Goal: Task Accomplishment & Management: Complete application form

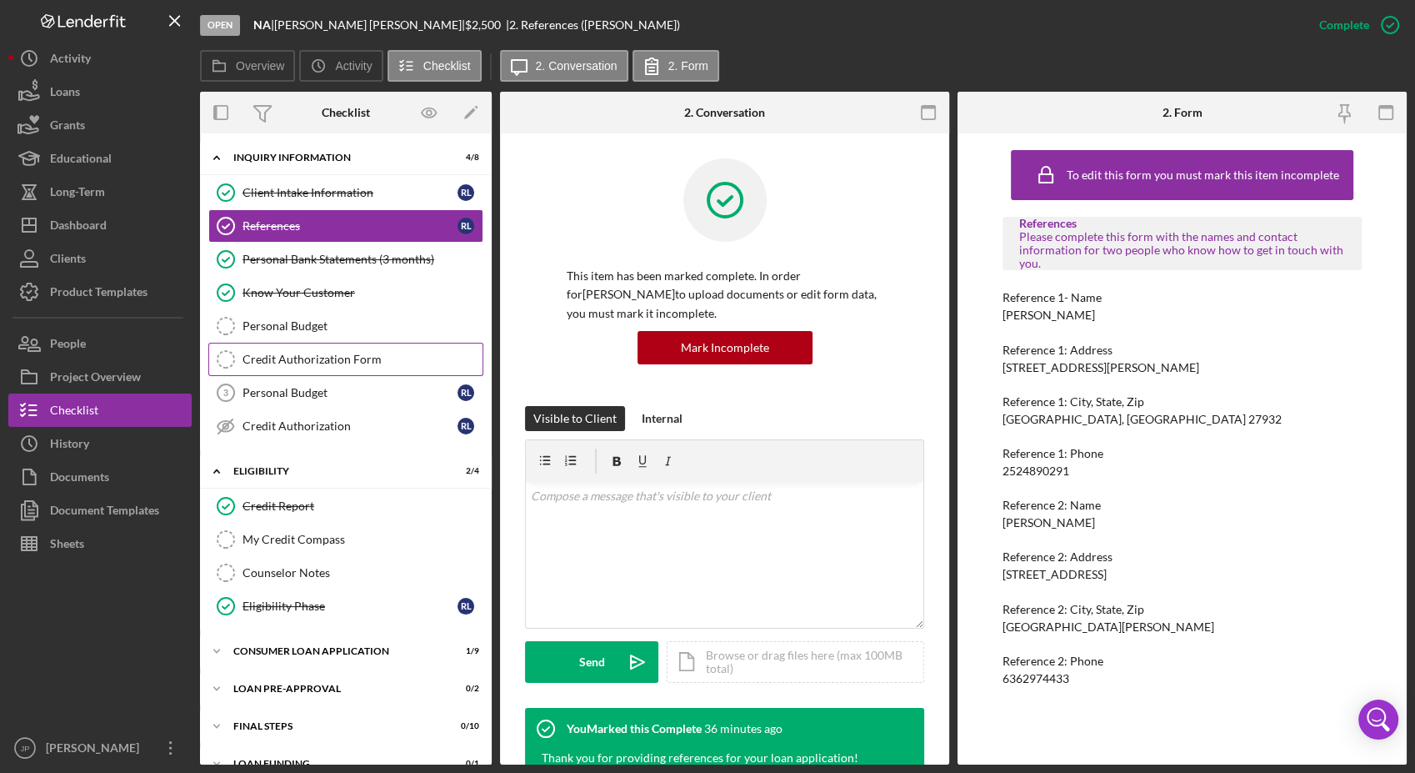
click at [238, 358] on icon "Credit Authorization Form" at bounding box center [226, 359] width 42 height 42
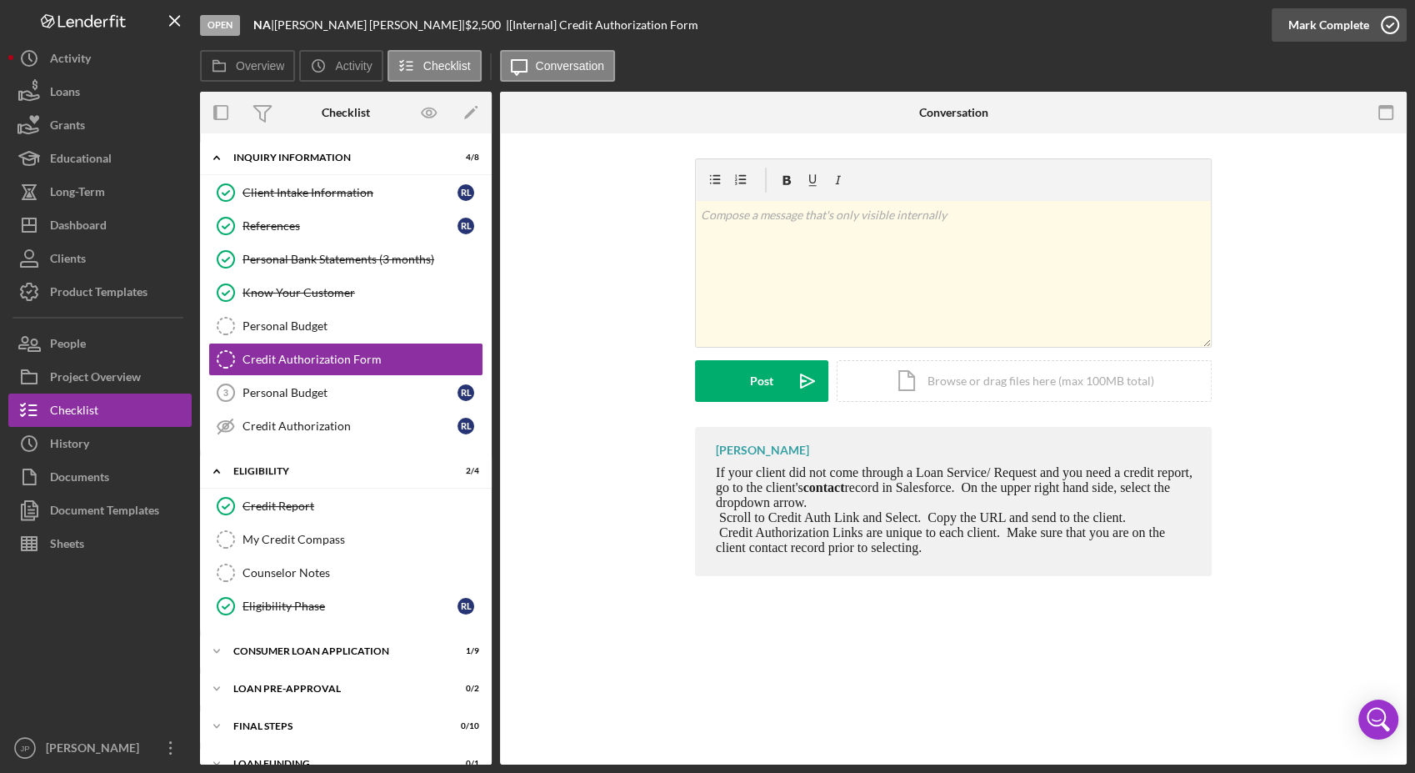
click at [1347, 32] on div "Mark Complete" at bounding box center [1329, 24] width 81 height 33
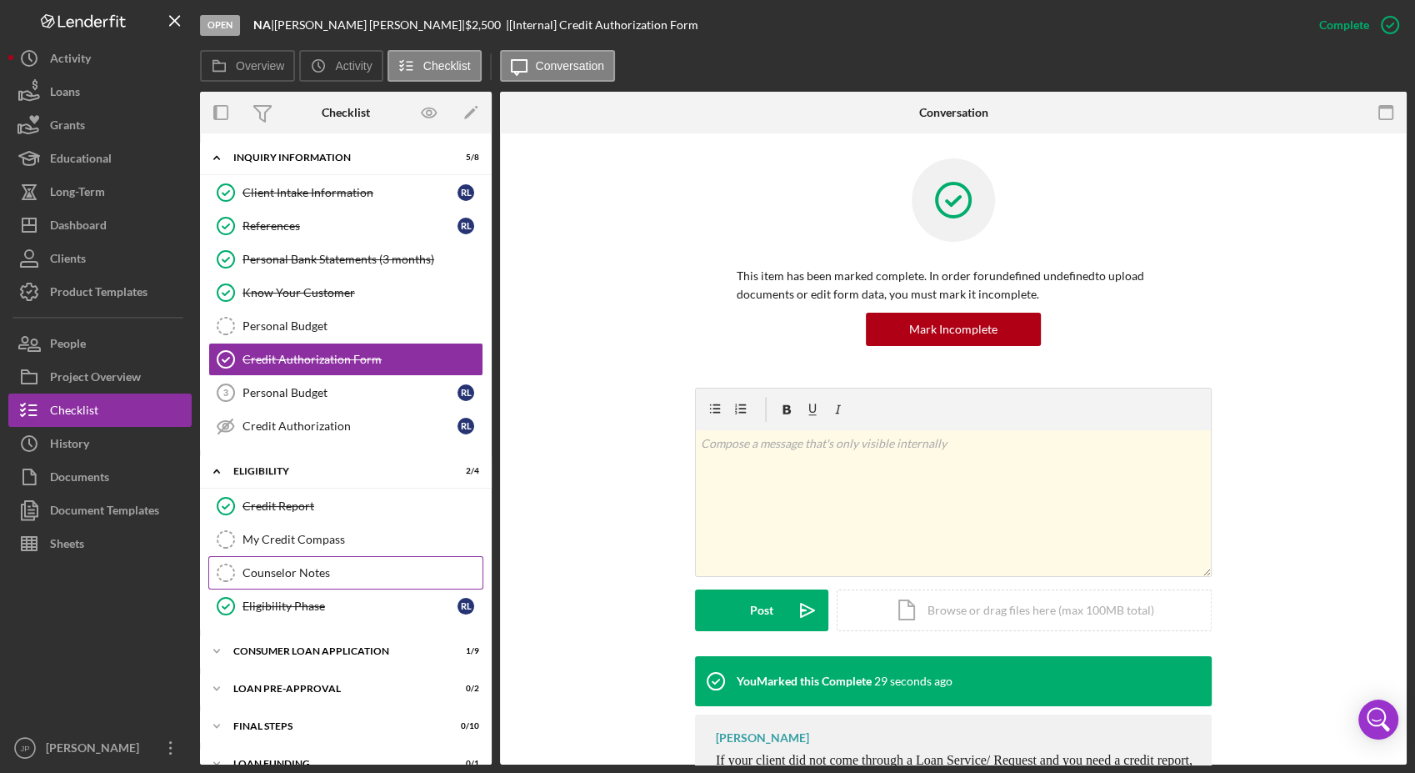
click at [323, 566] on div "Counselor Notes" at bounding box center [363, 572] width 240 height 13
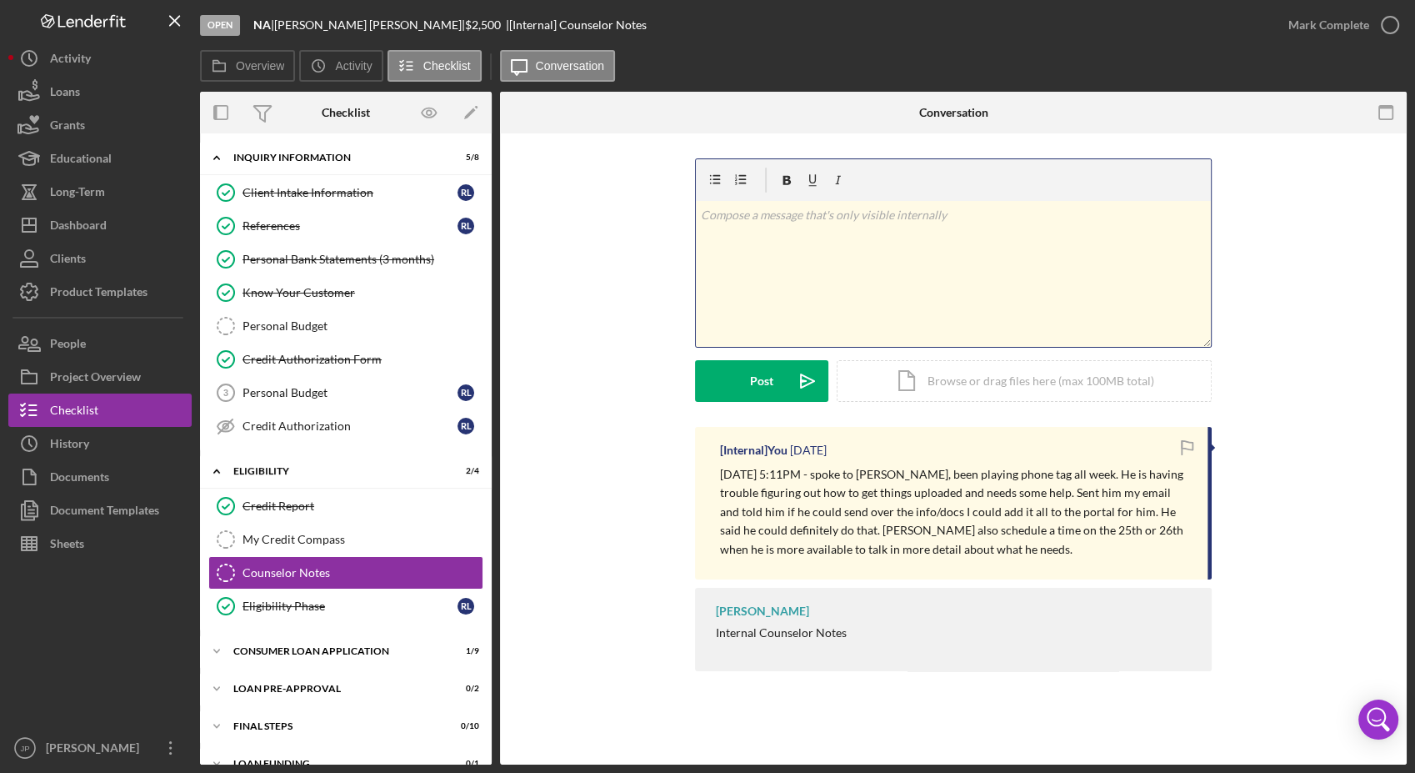
click at [820, 261] on div "v Color teal Color pink Remove color Add row above Add row below Add column bef…" at bounding box center [953, 274] width 515 height 146
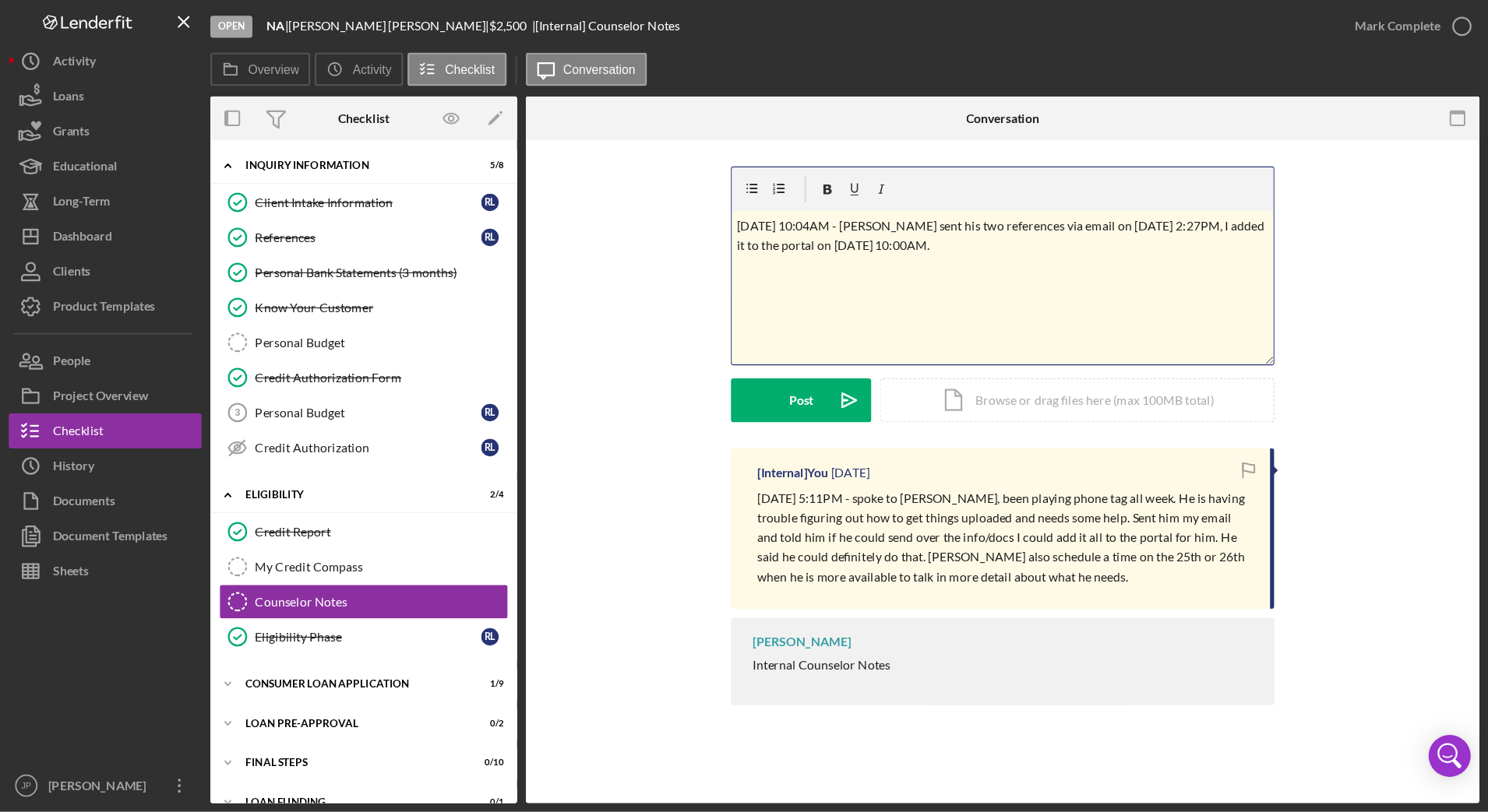
scroll to position [21, 0]
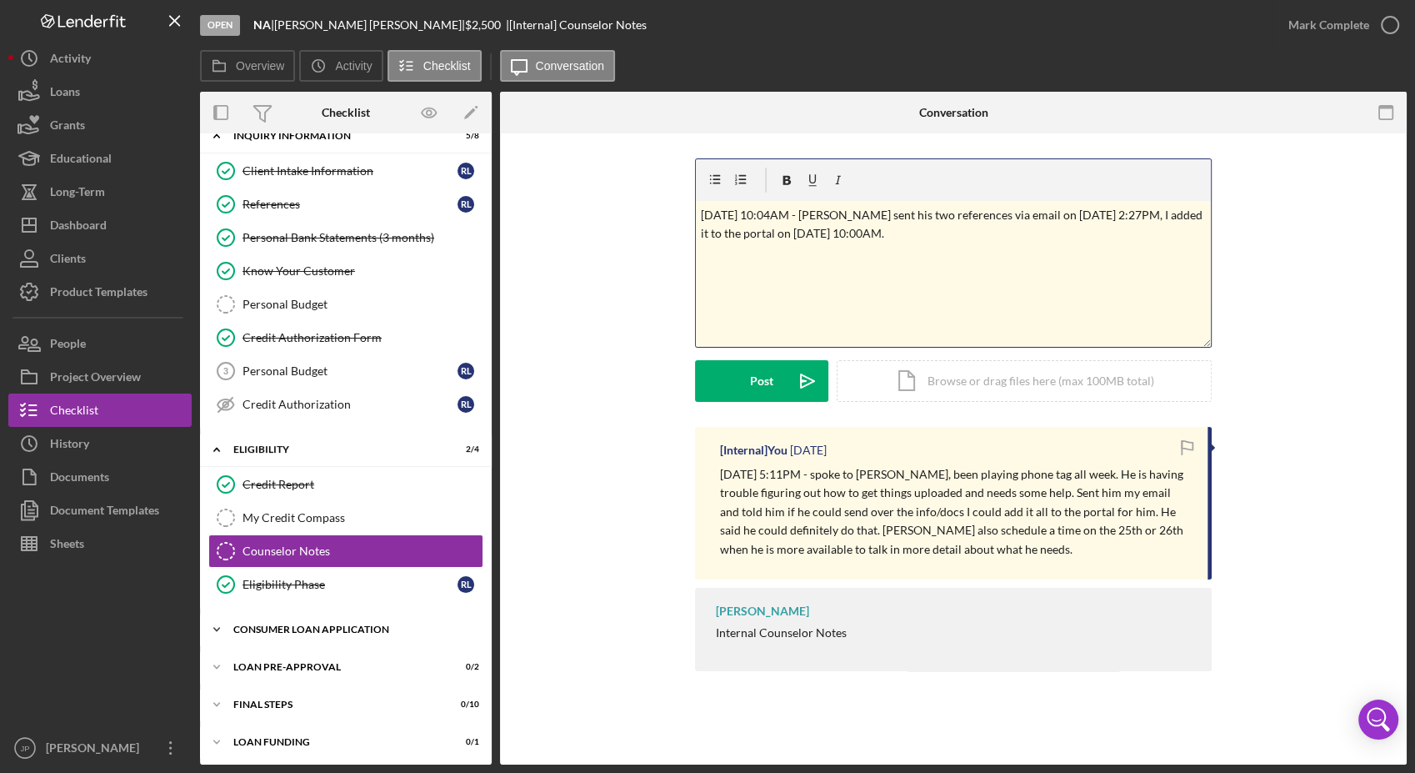
click at [213, 624] on icon "Icon/Expander" at bounding box center [216, 629] width 33 height 33
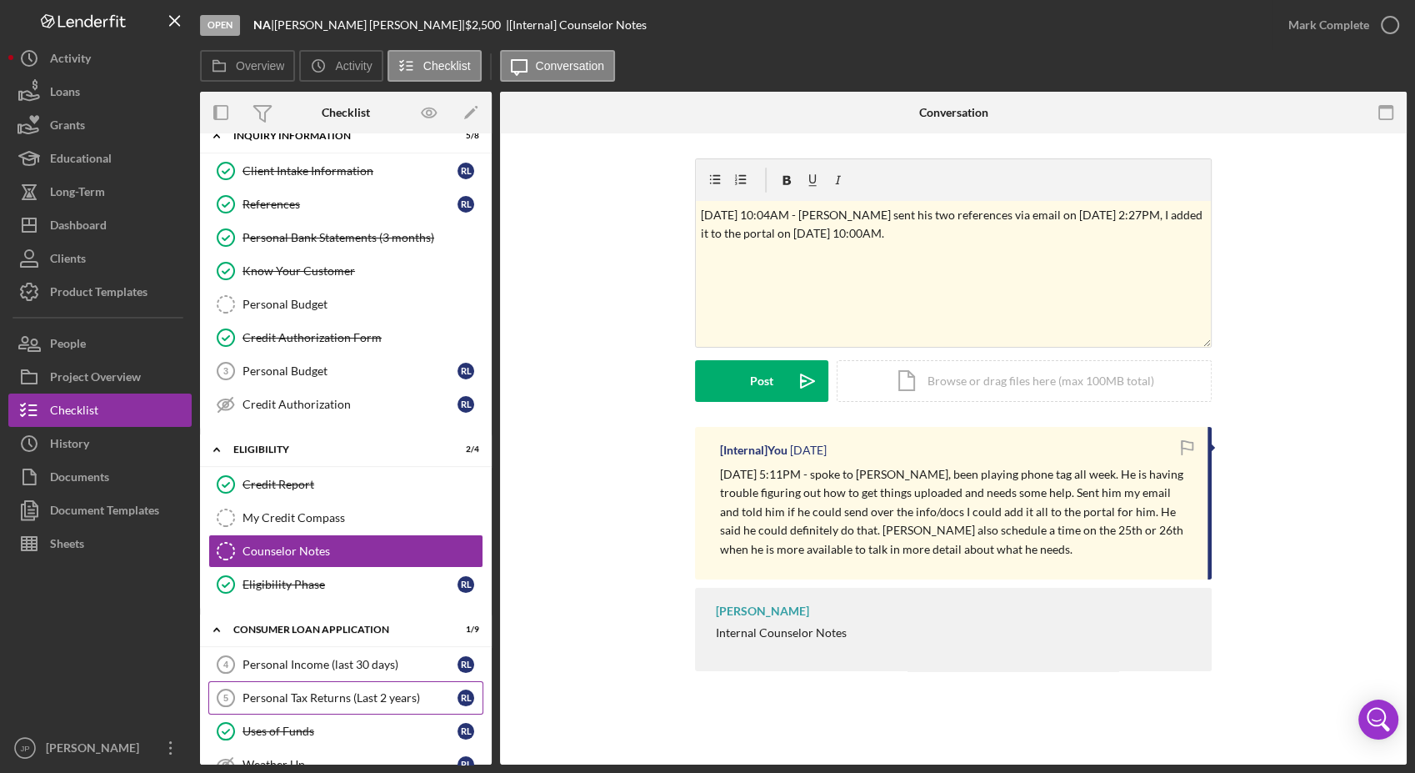
click at [354, 703] on link "Personal Tax Returns (Last 2 years) 5 Personal Tax Returns (Last 2 years) [PERS…" at bounding box center [345, 697] width 275 height 33
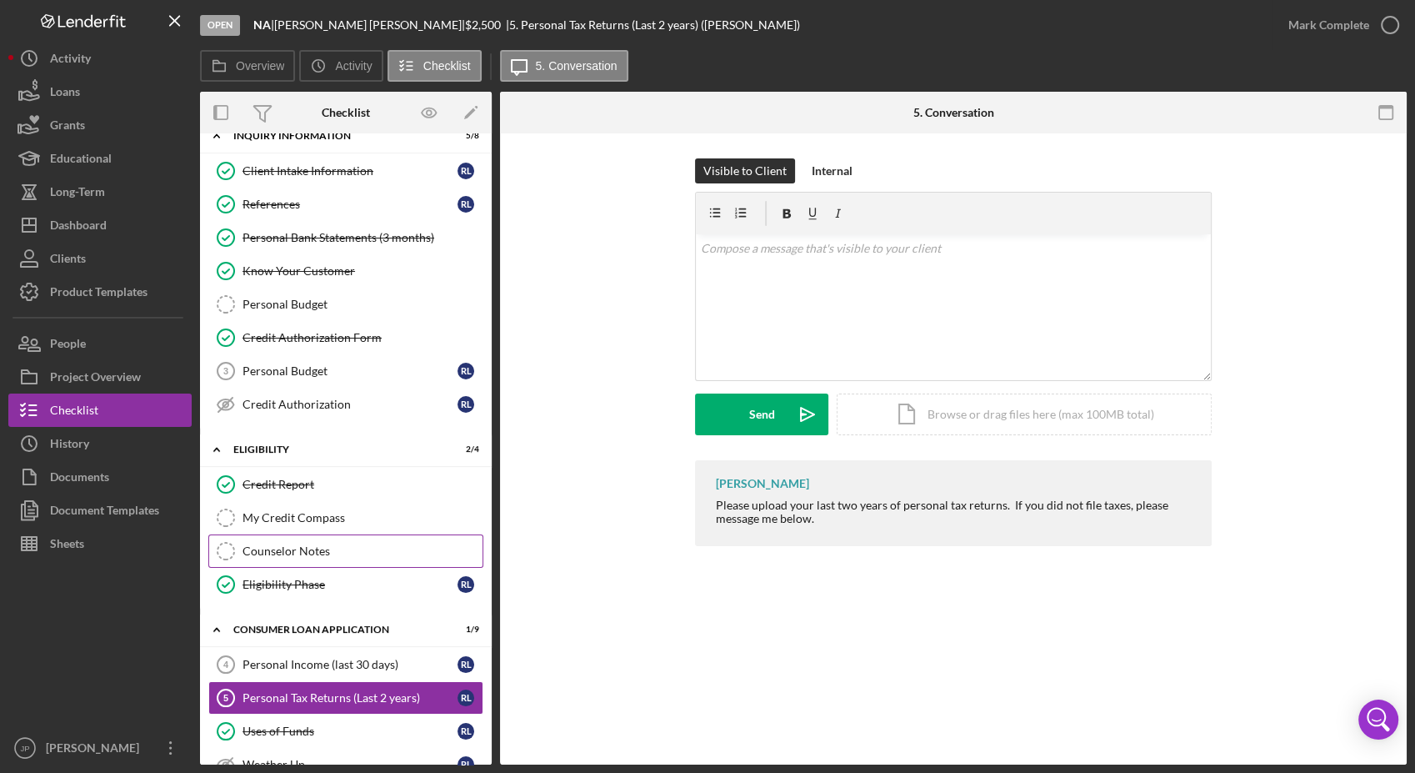
click at [353, 564] on link "Counselor Notes Counselor Notes" at bounding box center [345, 550] width 275 height 33
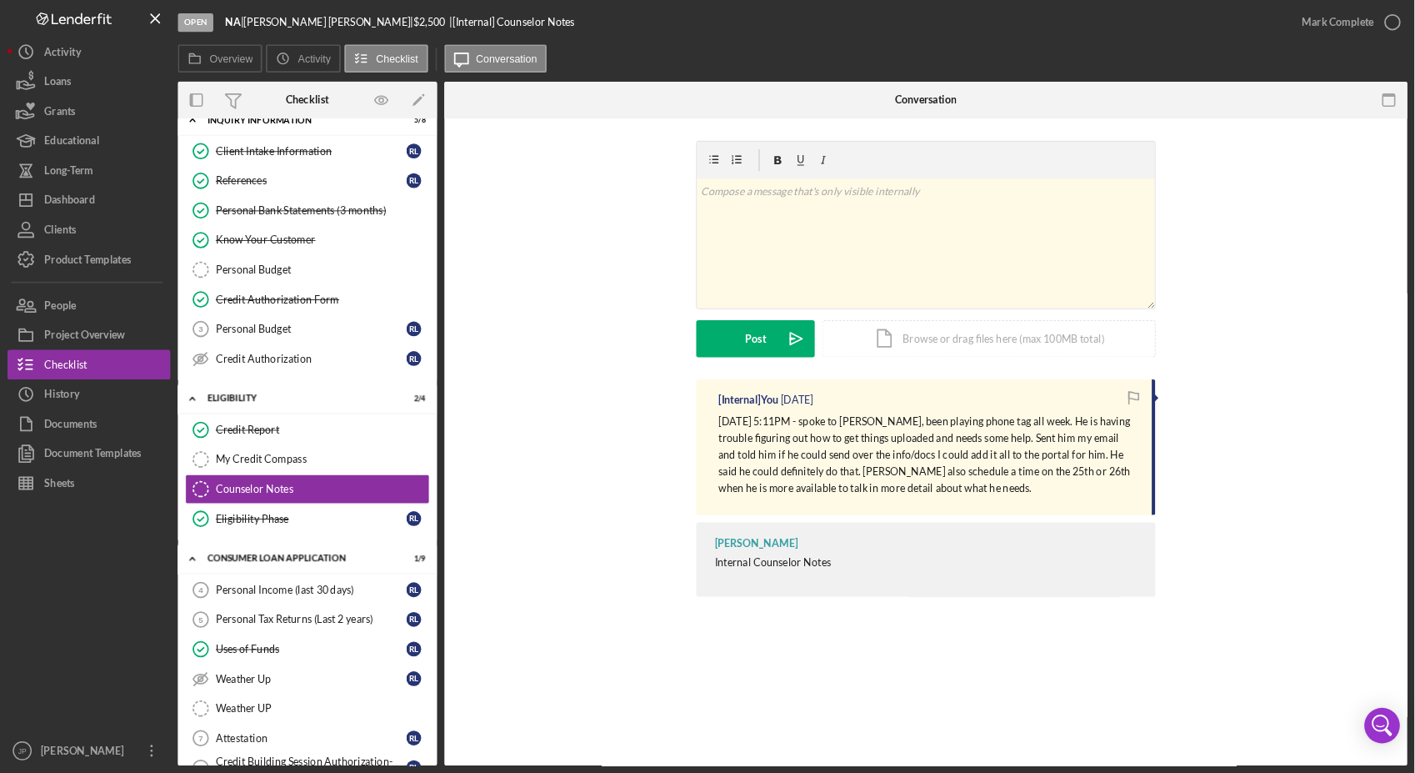
scroll to position [22, 0]
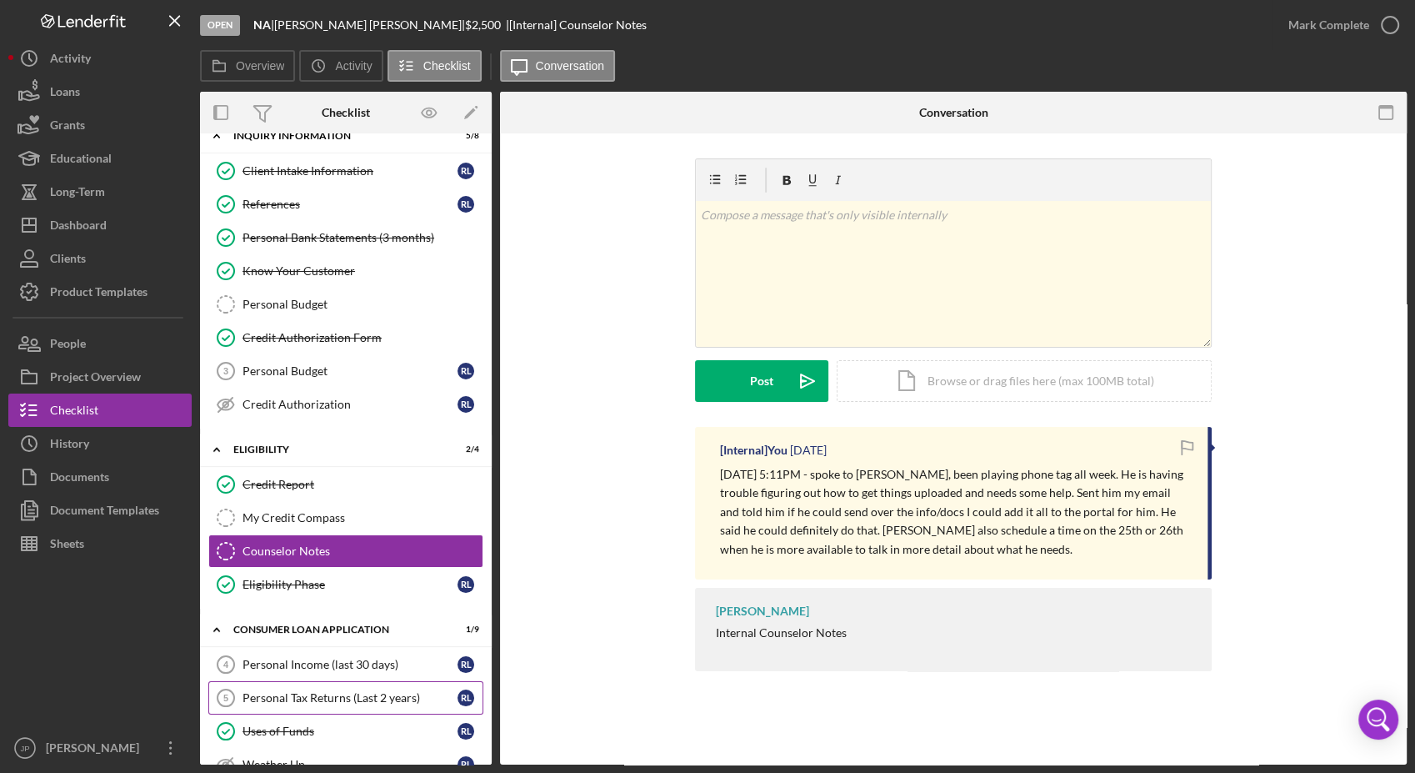
drag, startPoint x: 1777, startPoint y: 4, endPoint x: 333, endPoint y: 689, distance: 1598.2
click at [333, 691] on div "Personal Tax Returns (Last 2 years)" at bounding box center [350, 697] width 215 height 13
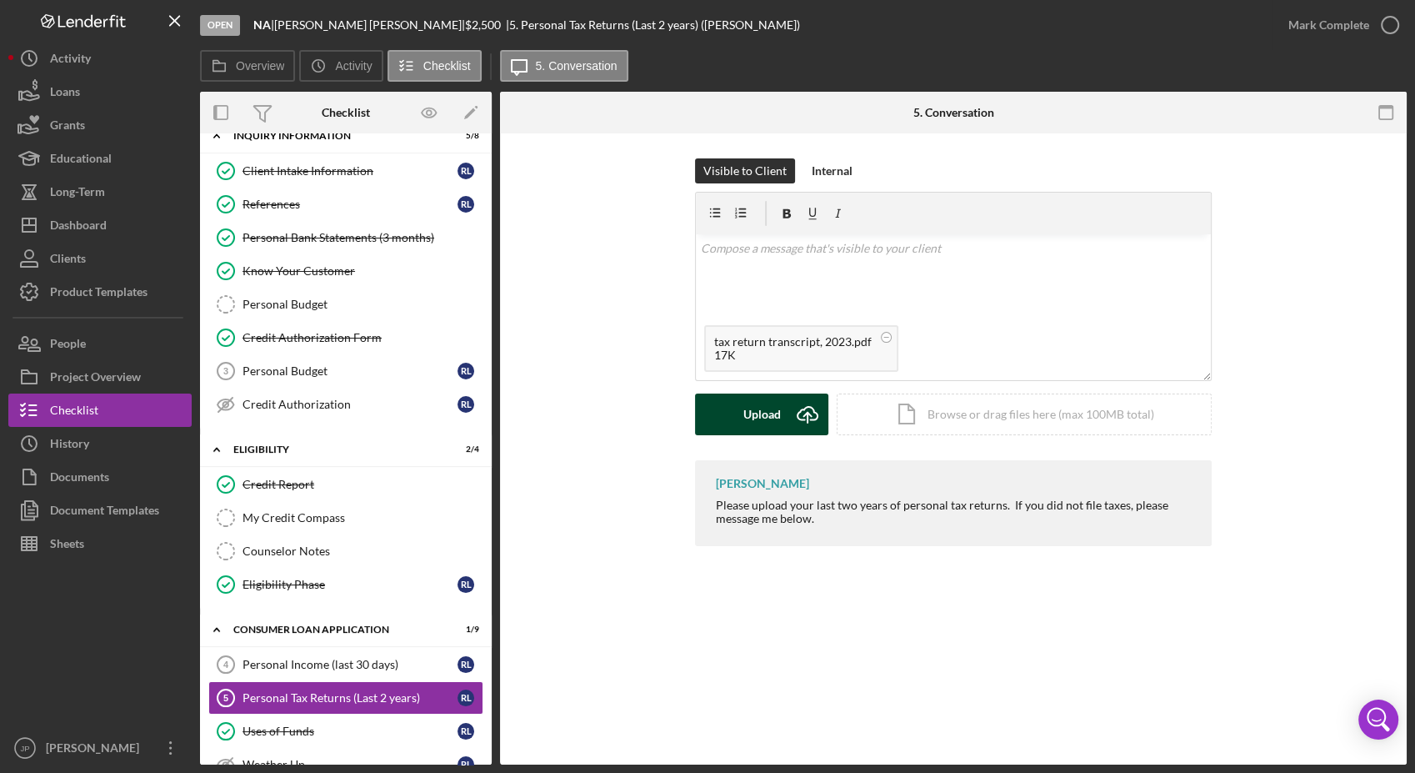
click at [760, 427] on div "Upload" at bounding box center [763, 414] width 38 height 42
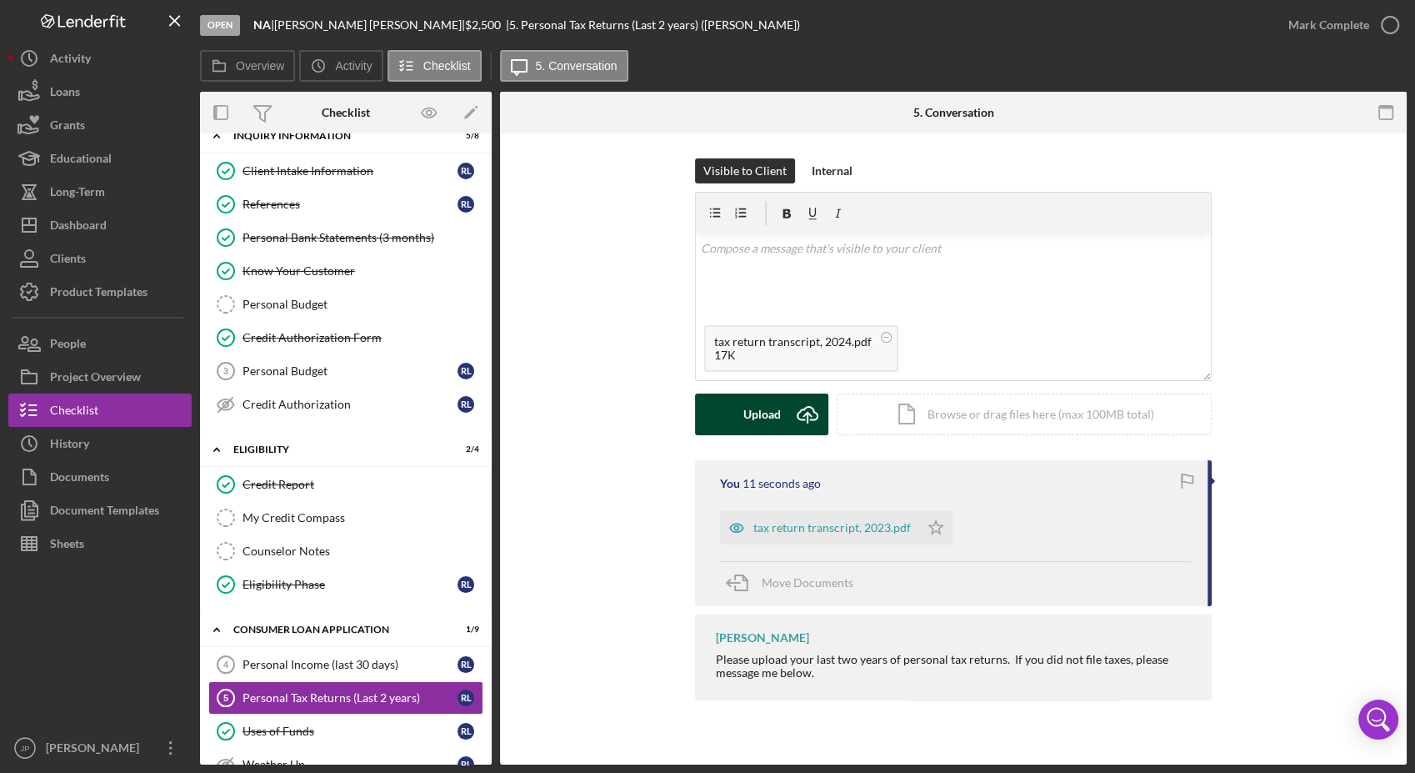
click at [758, 420] on div "Upload" at bounding box center [763, 414] width 38 height 42
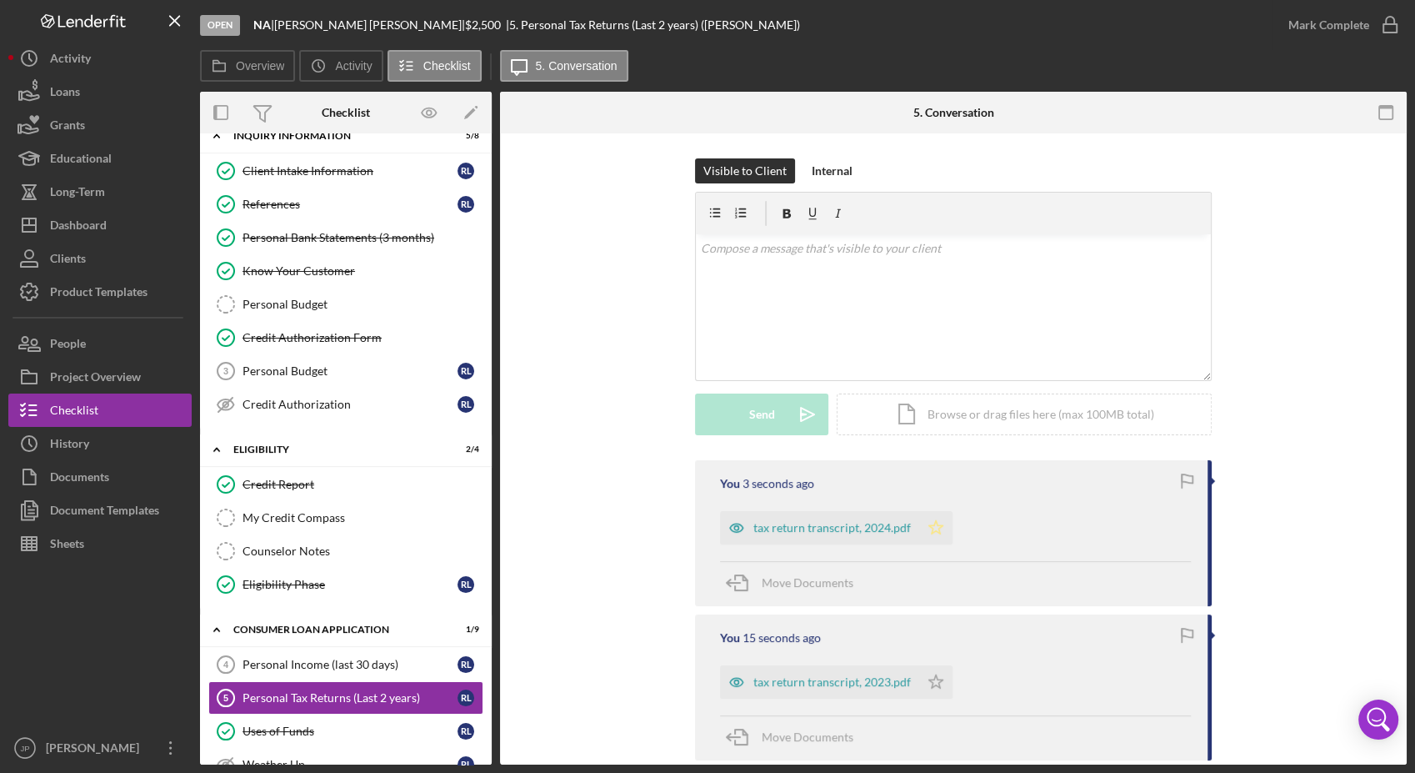
click at [929, 533] on polygon "button" at bounding box center [936, 526] width 14 height 13
click at [932, 679] on icon "Icon/Star" at bounding box center [935, 681] width 33 height 33
click at [1308, 37] on div "Mark Complete" at bounding box center [1329, 24] width 81 height 33
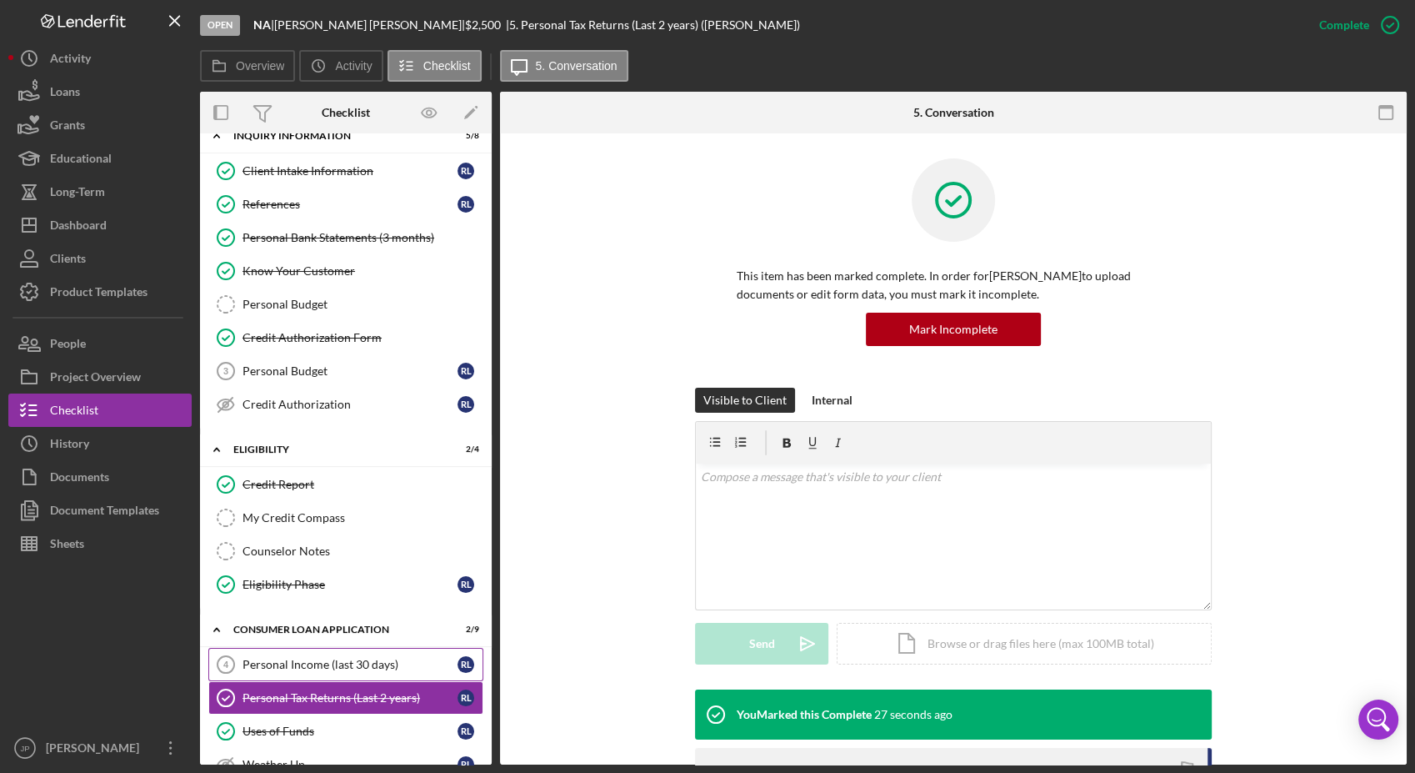
click at [348, 658] on div "Personal Income (last 30 days)" at bounding box center [350, 664] width 215 height 13
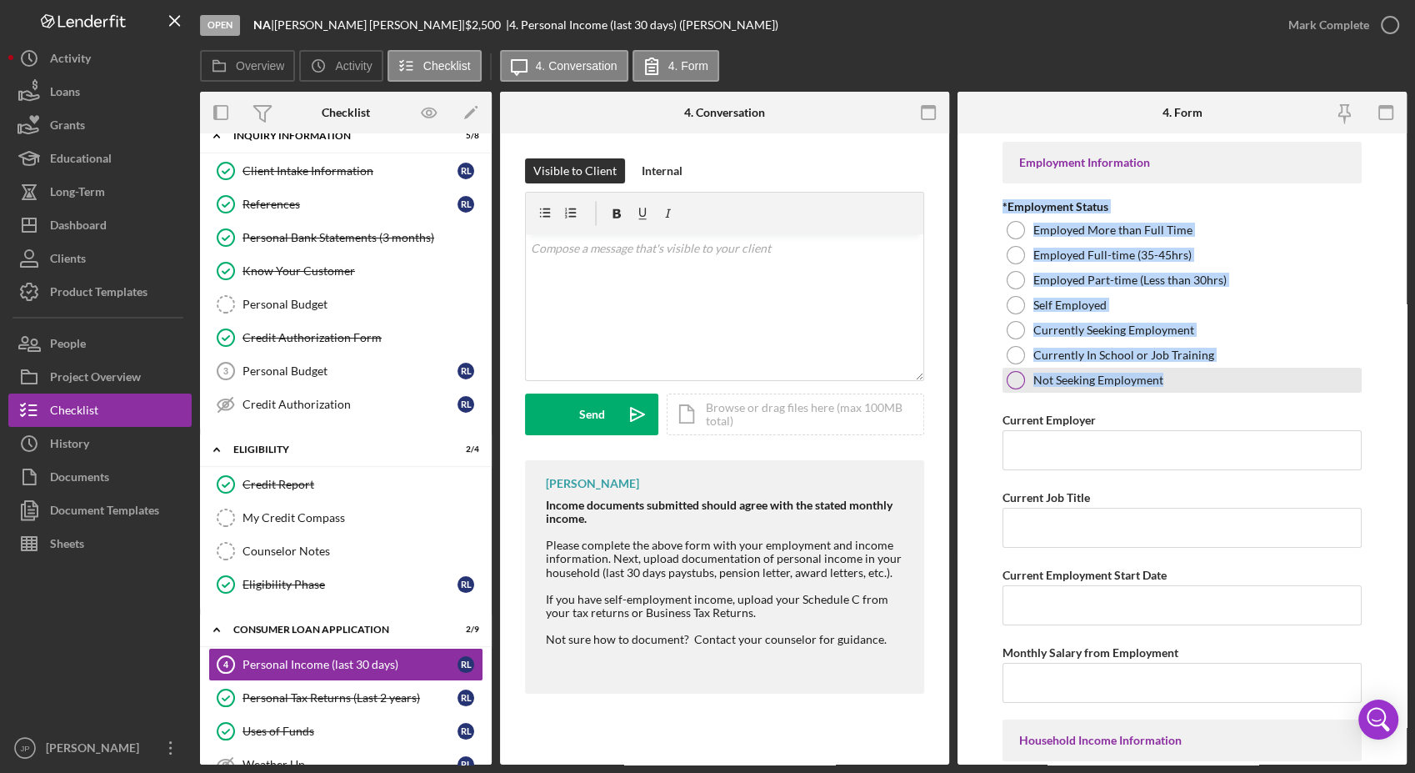
drag, startPoint x: 1003, startPoint y: 203, endPoint x: 1165, endPoint y: 383, distance: 242.6
click at [1165, 383] on div "*Employment Status Employed More than Full Time Employed Full-time (35-45hrs) E…" at bounding box center [1182, 296] width 359 height 193
copy div "*Employment Status Employed More than Full Time Employed Full-time (35-45hrs) E…"
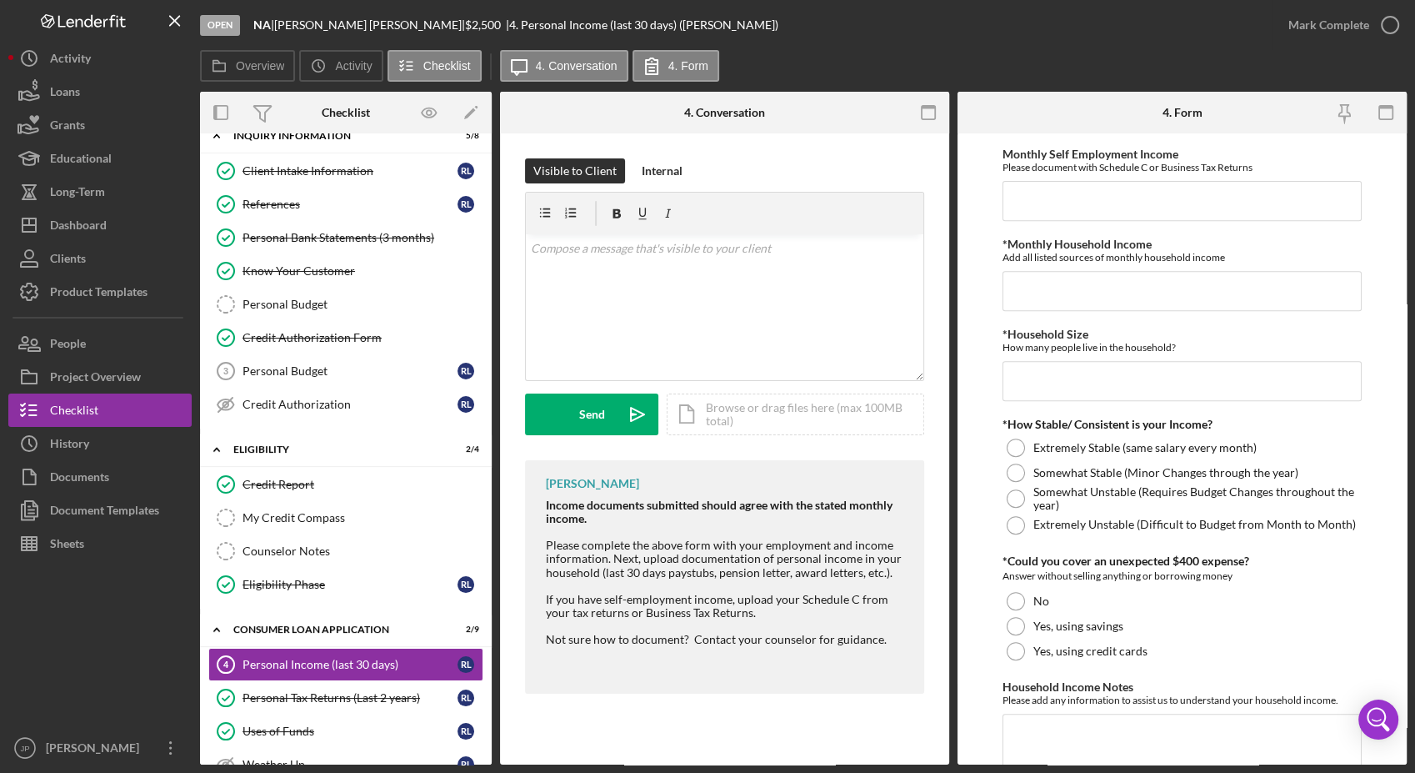
scroll to position [741, 0]
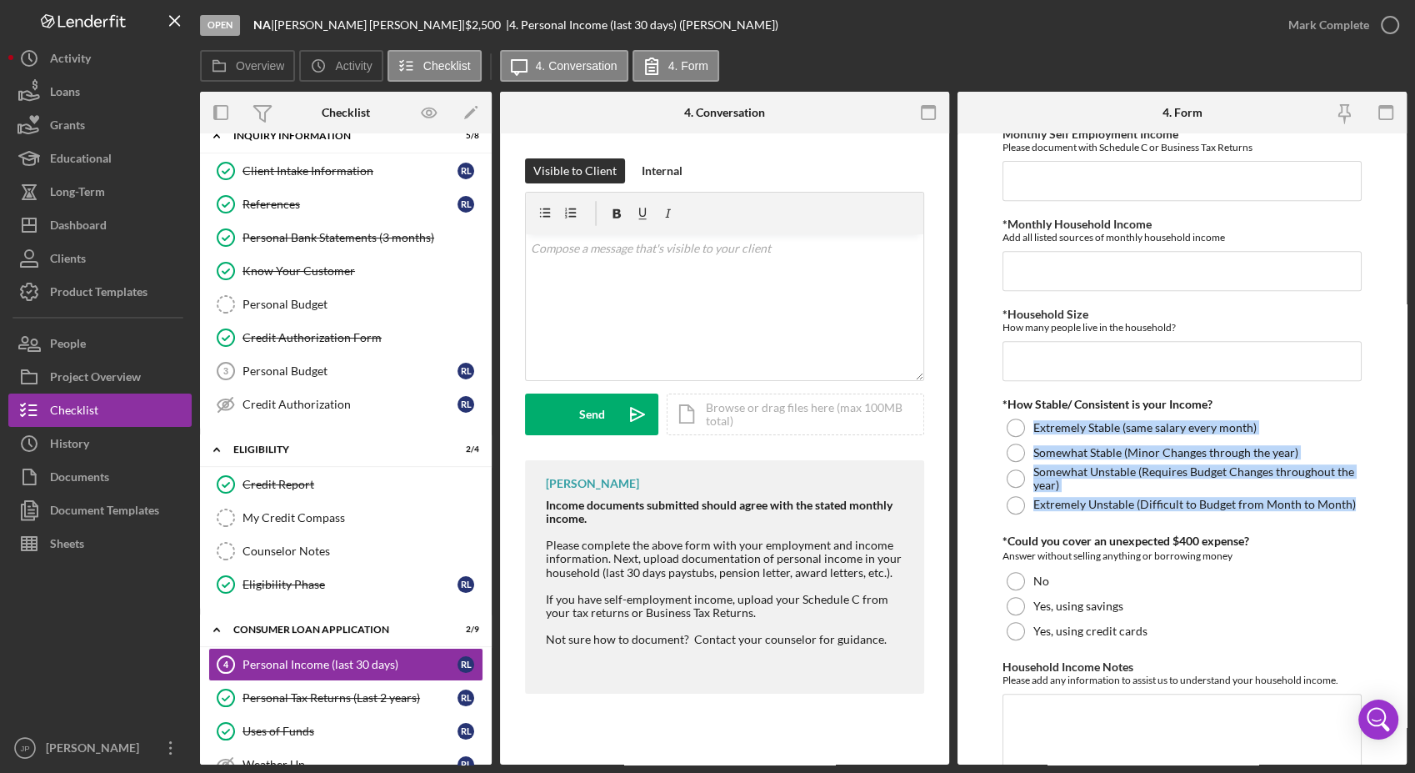
drag, startPoint x: 992, startPoint y: 419, endPoint x: 1375, endPoint y: 502, distance: 391.4
click at [1375, 502] on form "Employment Information *Employment Status Employed More than Full Time Employed…" at bounding box center [1182, 448] width 449 height 631
copy div "Extremely Stable (same salary every month) Somewhat Stable (Minor Changes throu…"
click at [1375, 502] on form "Employment Information *Employment Status Employed More than Full Time Employed…" at bounding box center [1182, 448] width 449 height 631
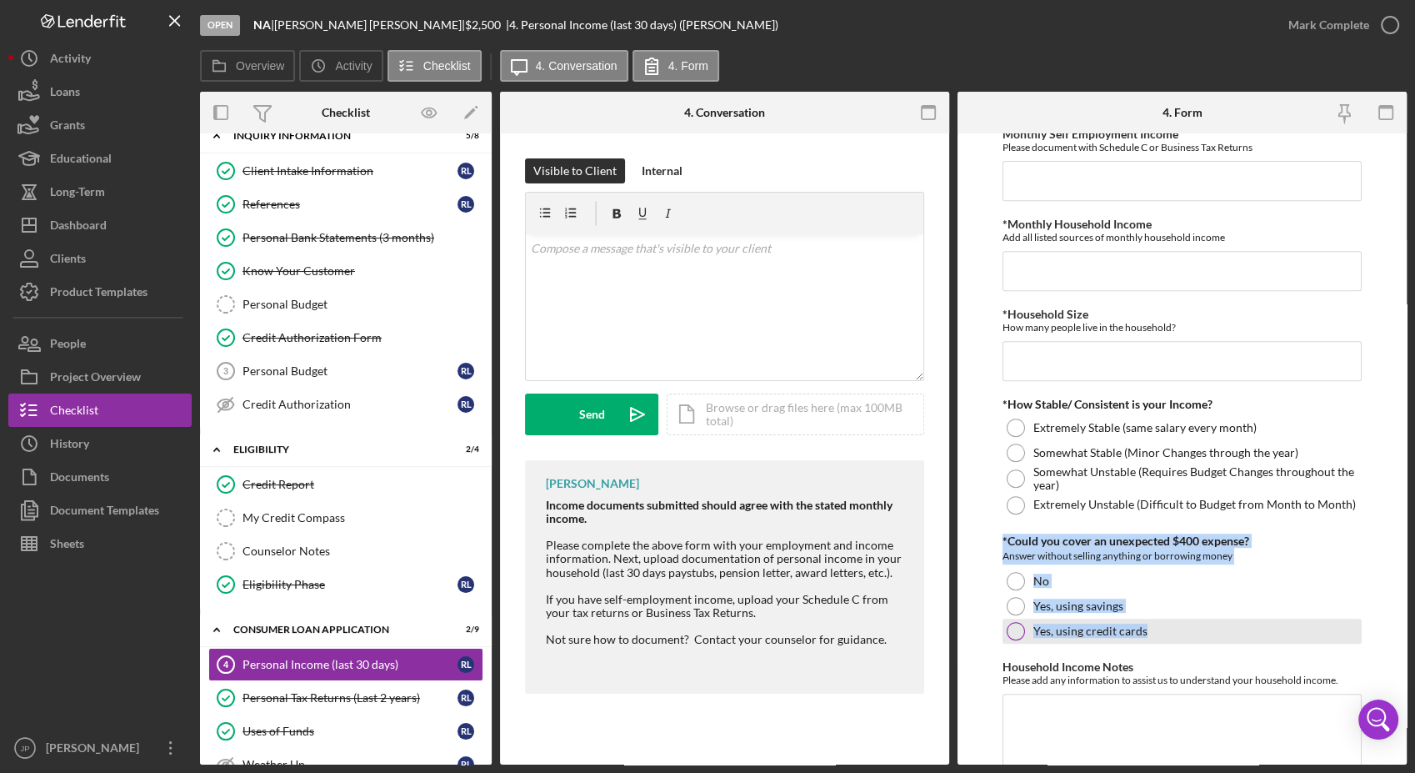
drag, startPoint x: 1004, startPoint y: 539, endPoint x: 1159, endPoint y: 629, distance: 179.3
click at [1159, 629] on div "*Could you cover an unexpected $400 expense? Answer without selling anything or…" at bounding box center [1182, 588] width 359 height 109
copy div "*Could you cover an unexpected $400 expense? Answer without selling anything or…"
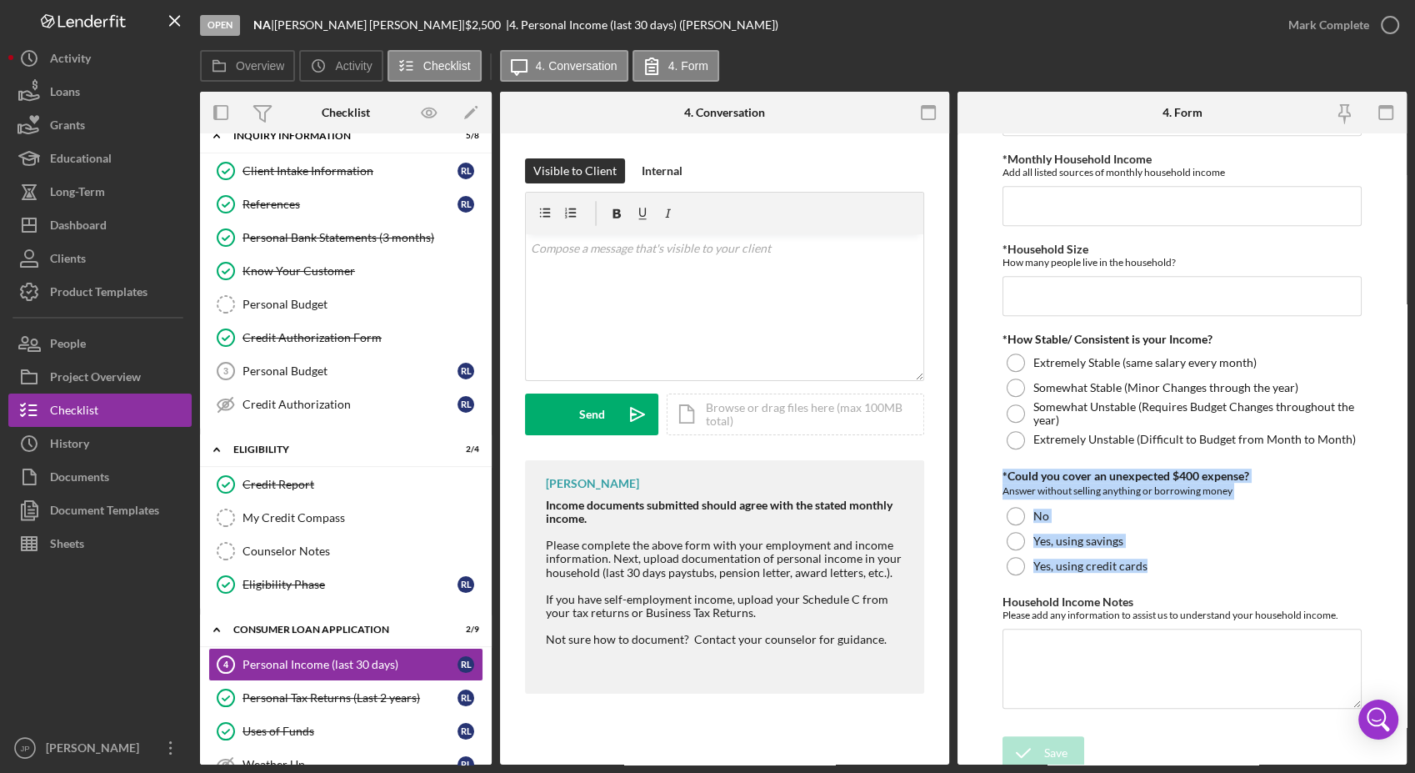
scroll to position [811, 0]
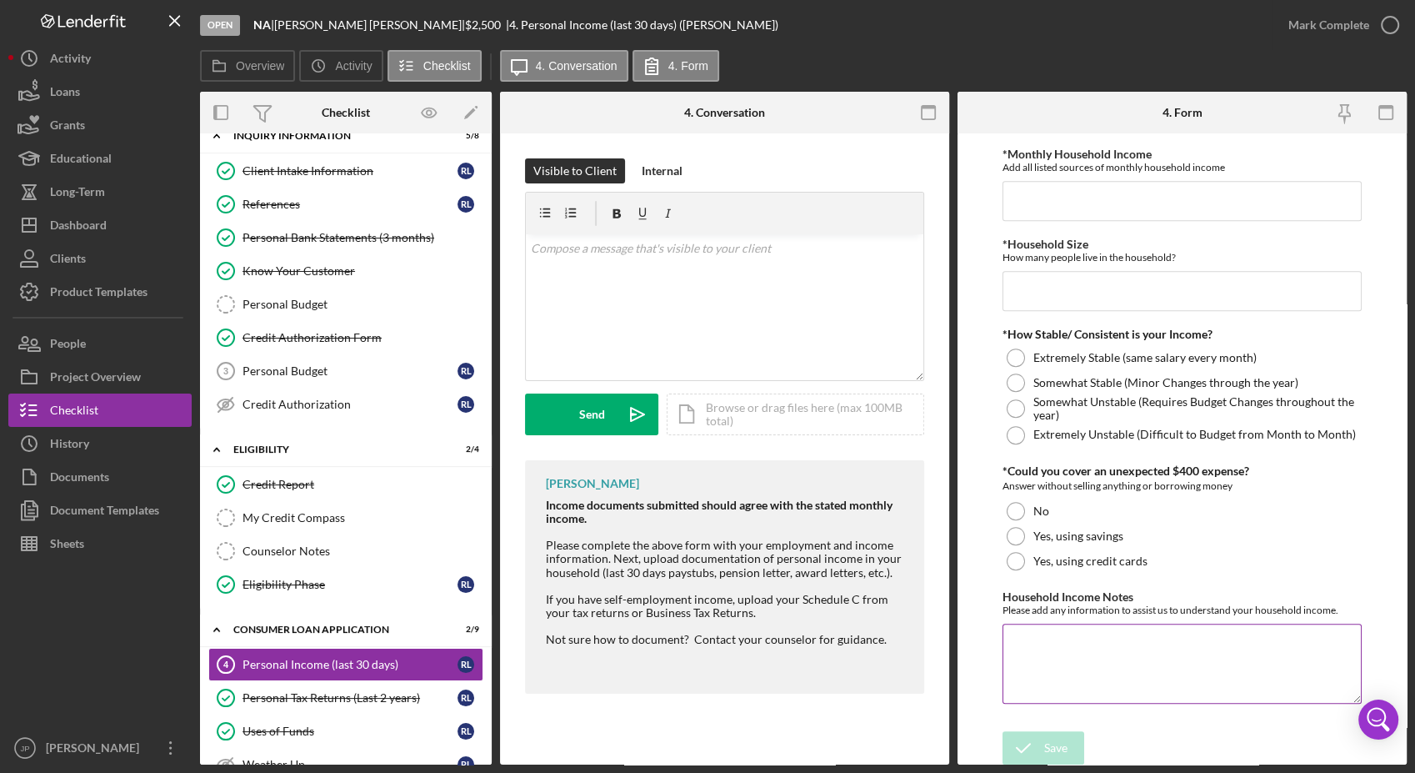
drag, startPoint x: 1006, startPoint y: 596, endPoint x: 1343, endPoint y: 625, distance: 338.0
click at [1343, 625] on div "Household Income Notes Please add any information to assist us to understand yo…" at bounding box center [1182, 648] width 359 height 117
copy label
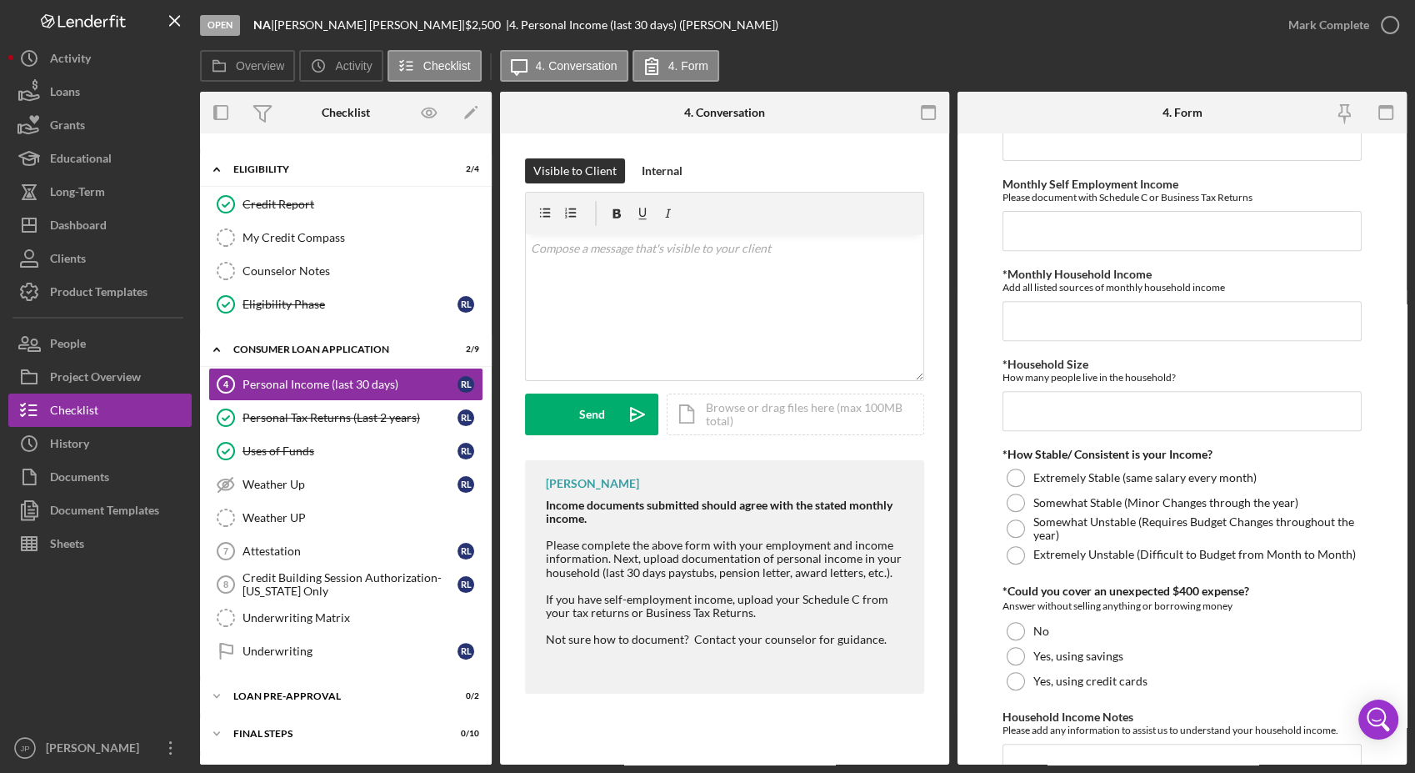
scroll to position [303, 0]
click at [279, 614] on div "Underwriting Matrix" at bounding box center [363, 615] width 240 height 13
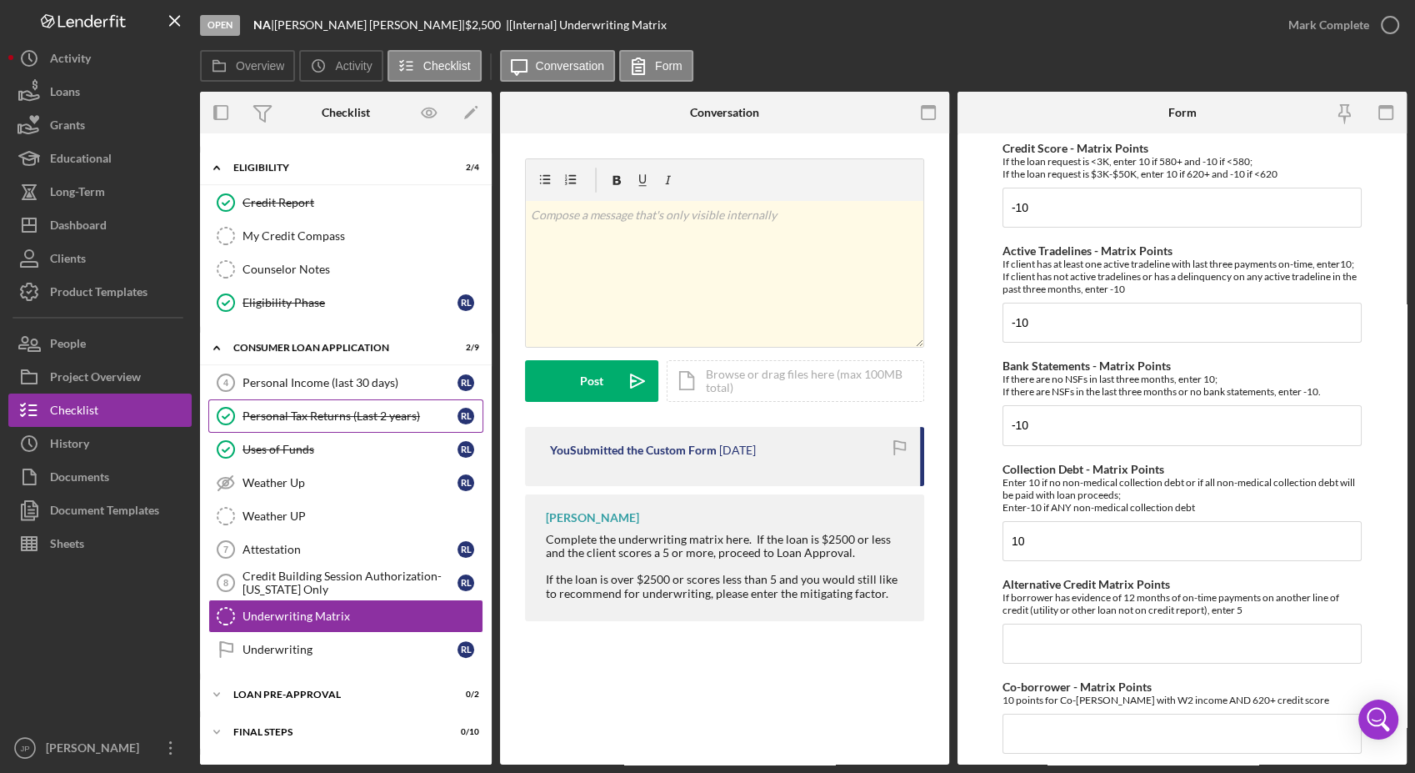
click at [420, 409] on div "Personal Tax Returns (Last 2 years)" at bounding box center [350, 415] width 215 height 13
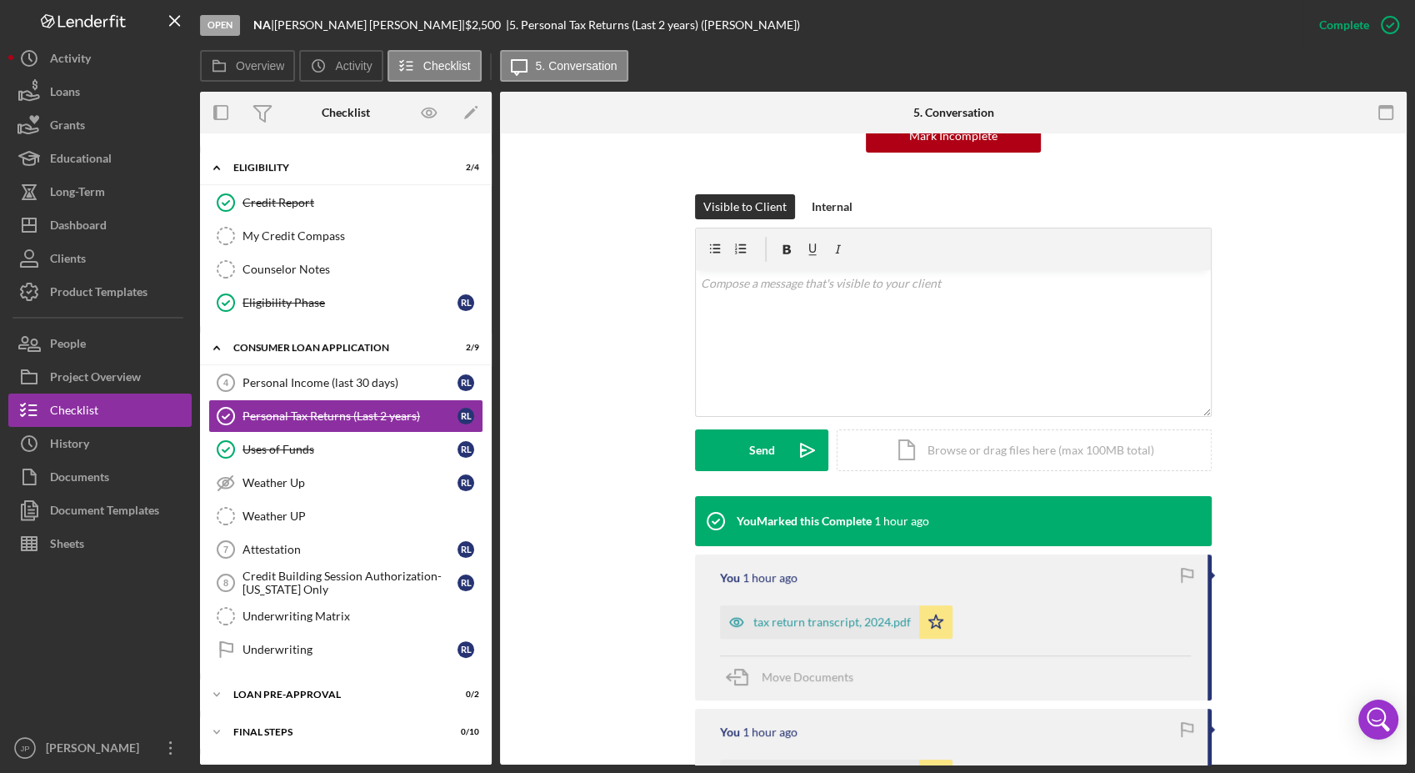
scroll to position [237, 0]
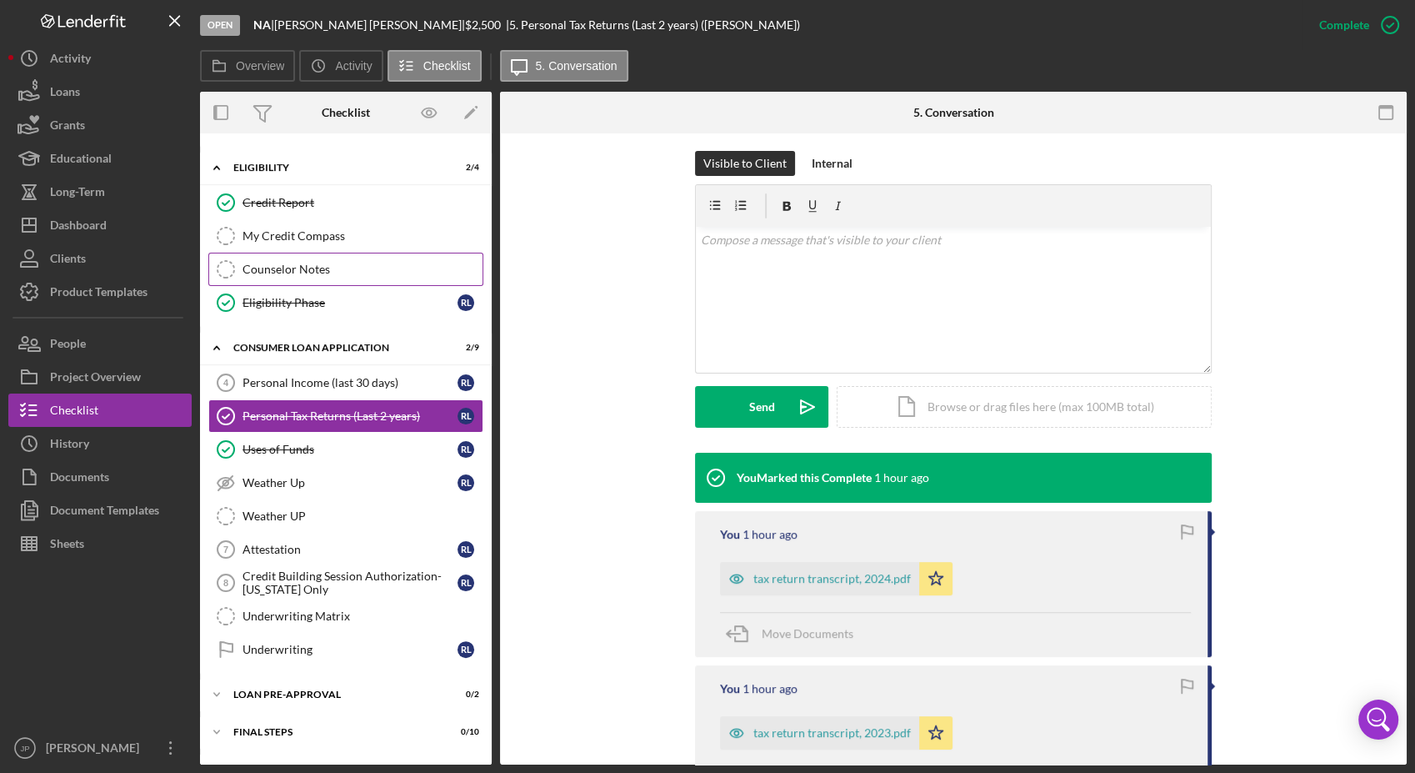
click at [330, 264] on div "Counselor Notes" at bounding box center [363, 269] width 240 height 13
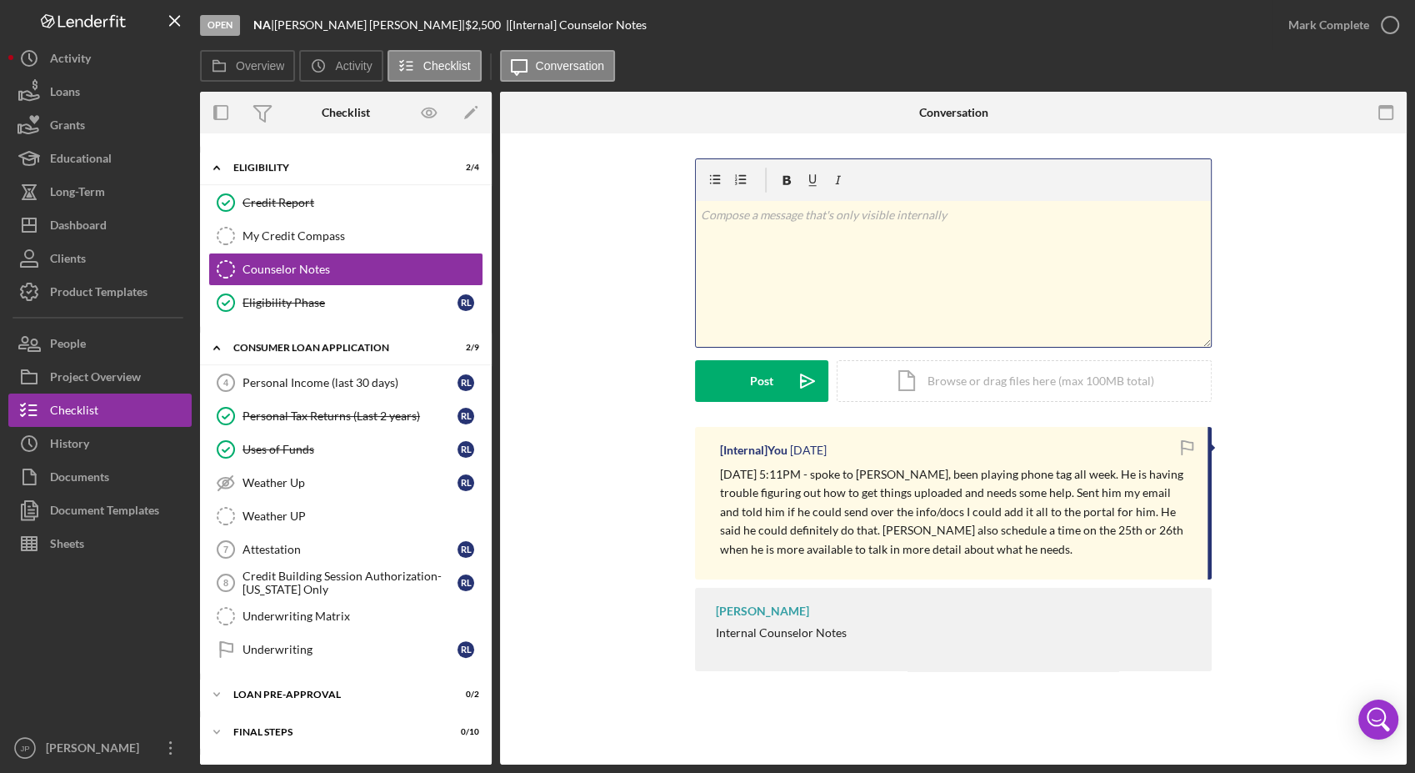
click at [789, 269] on div "v Color teal Color pink Remove color Add row above Add row below Add column bef…" at bounding box center [953, 274] width 515 height 146
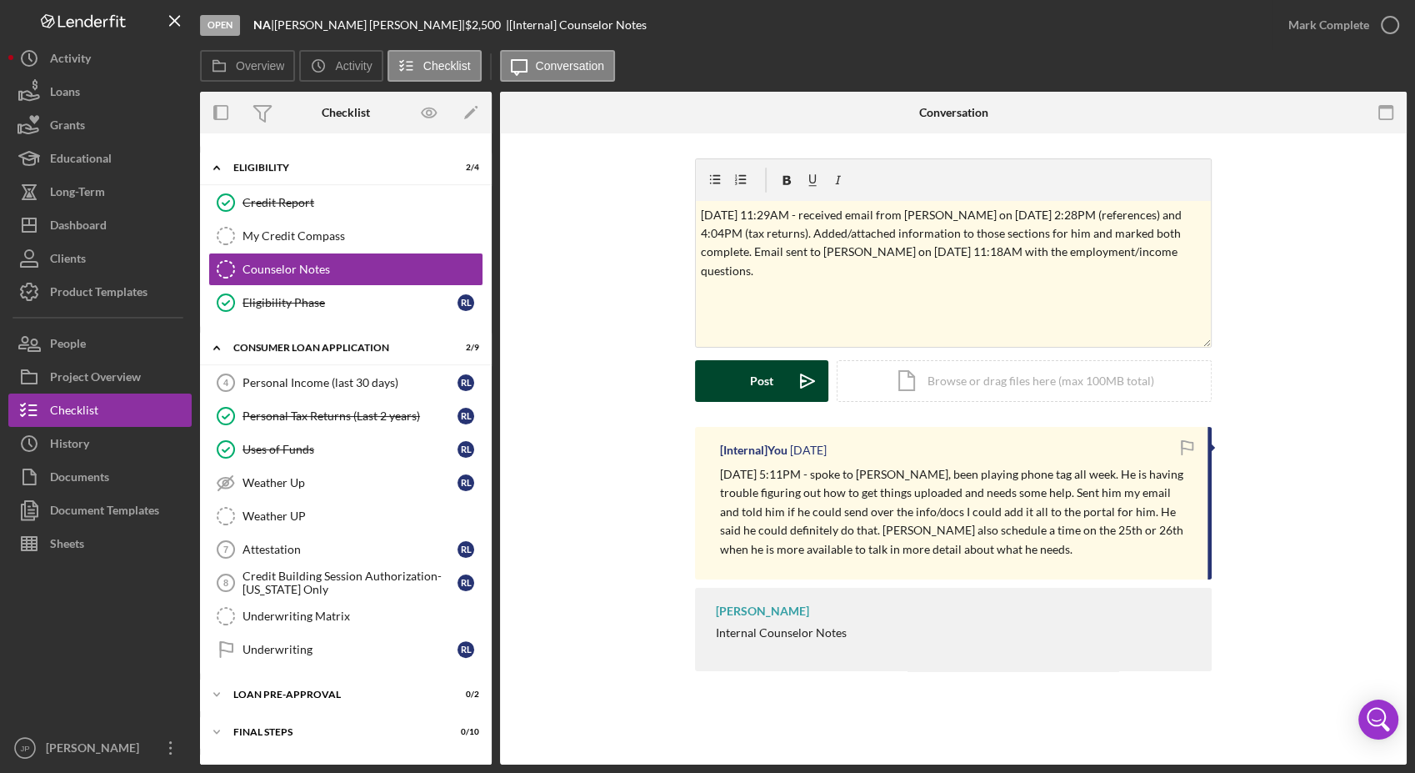
click at [748, 390] on button "Post Icon/icon-invite-send" at bounding box center [761, 381] width 133 height 42
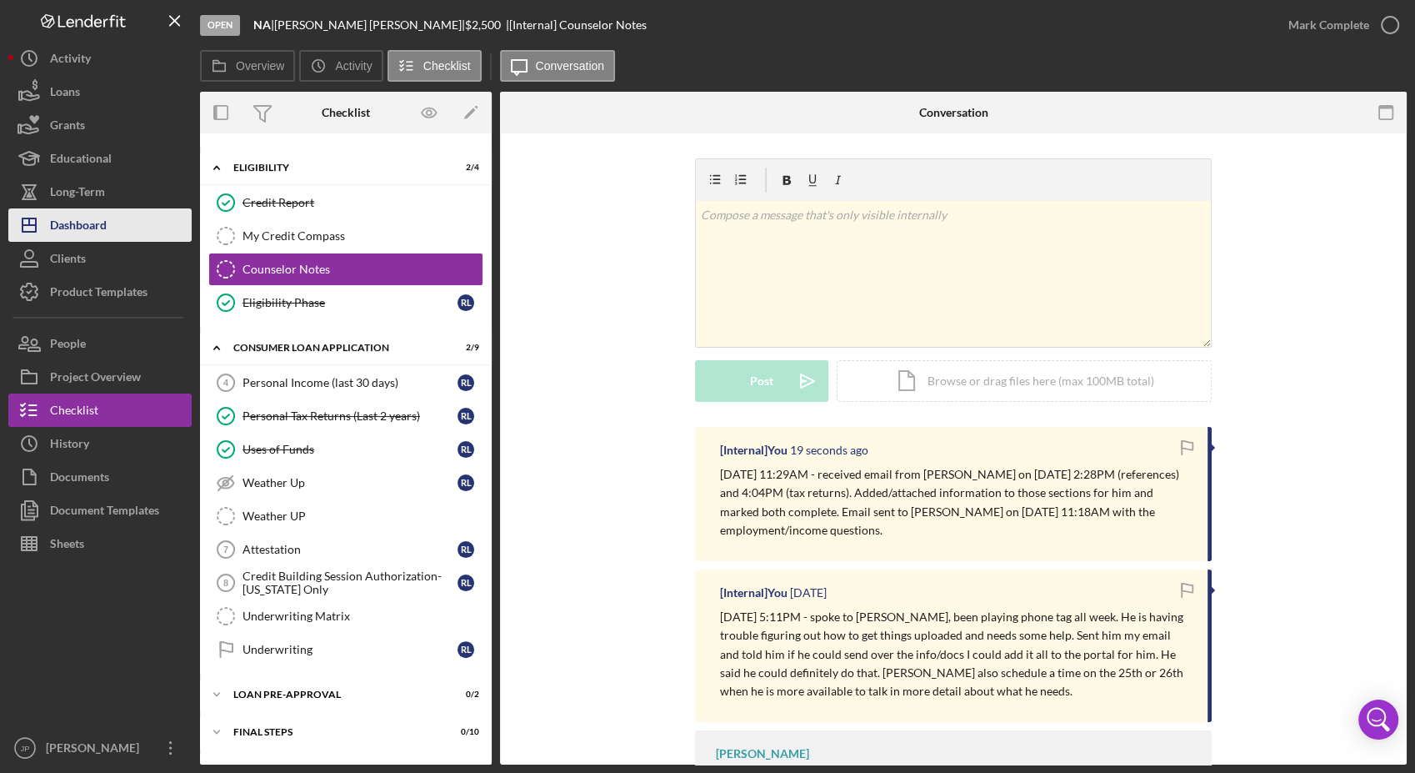
click at [98, 223] on div "Dashboard" at bounding box center [78, 227] width 57 height 38
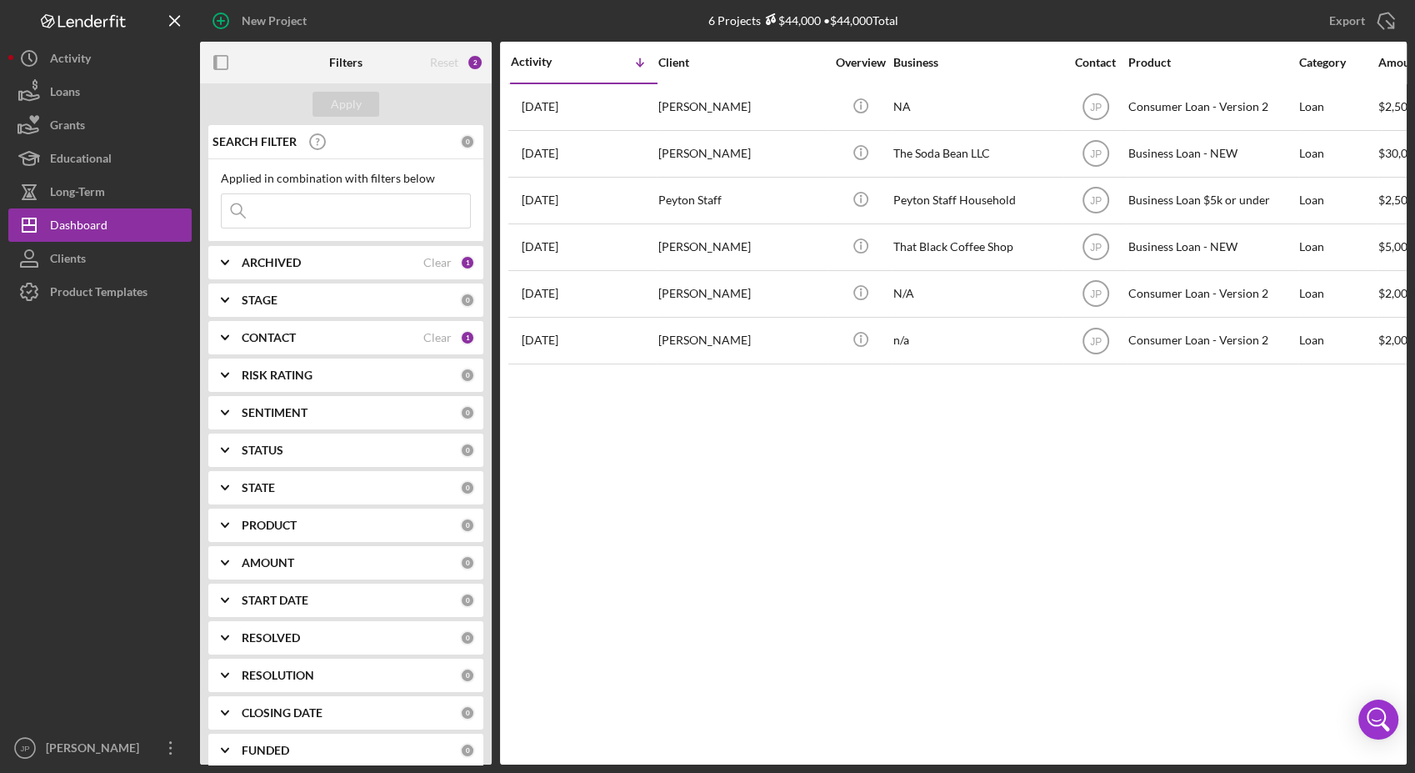
click at [959, 473] on div "Activity Icon/Table Sort Arrow Client Overview Business Contact Product Categor…" at bounding box center [953, 403] width 907 height 723
